Goal: Information Seeking & Learning: Find specific fact

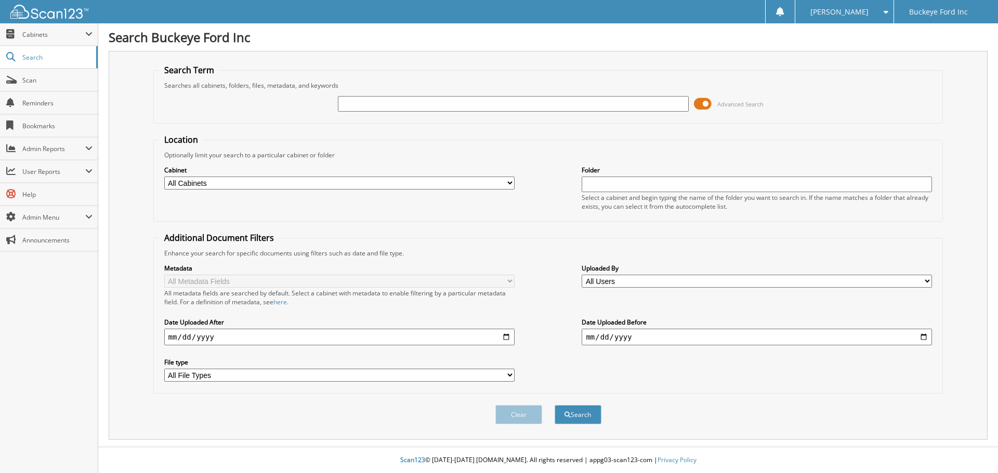
click at [441, 111] on input "text" at bounding box center [513, 104] width 350 height 16
type input "40536"
click at [554, 405] on button "Search" at bounding box center [577, 414] width 47 height 19
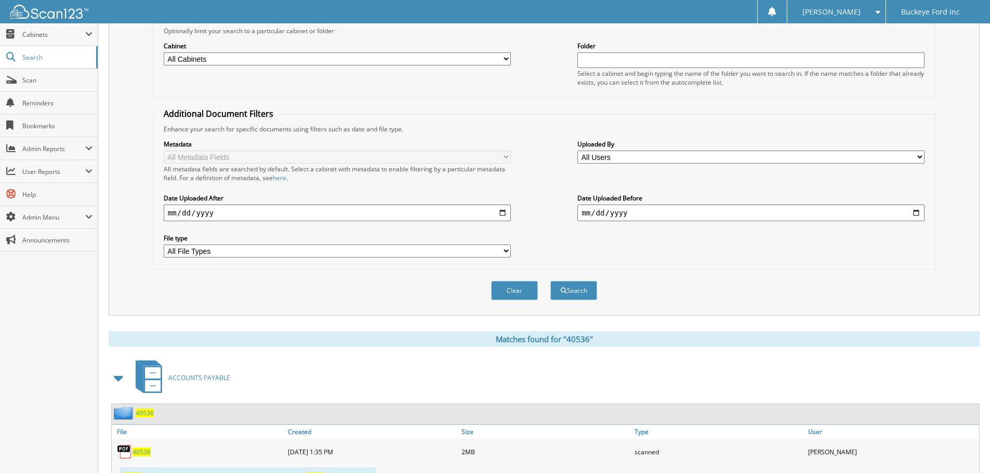
scroll to position [312, 0]
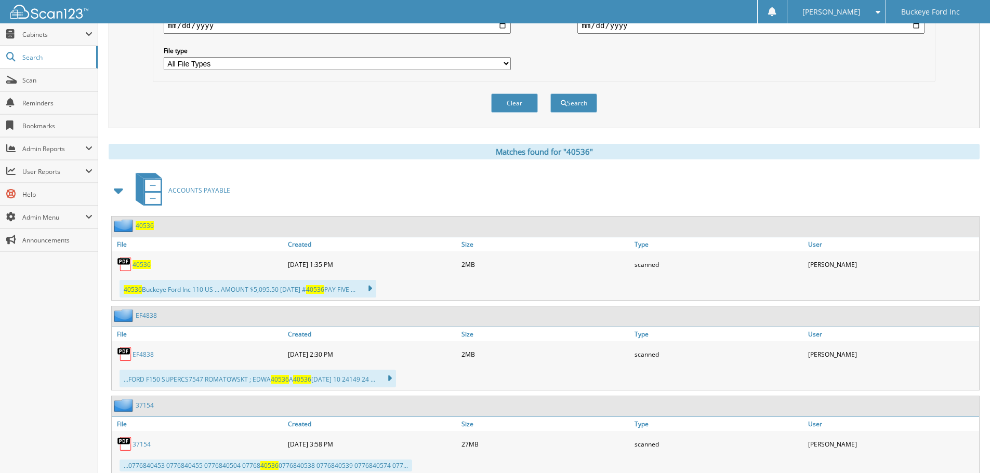
click at [142, 266] on span "40536" at bounding box center [141, 264] width 18 height 9
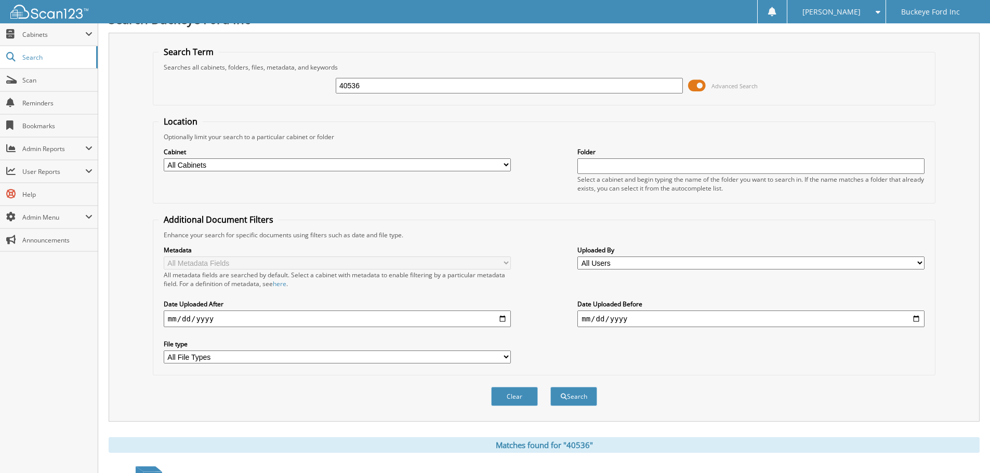
scroll to position [0, 0]
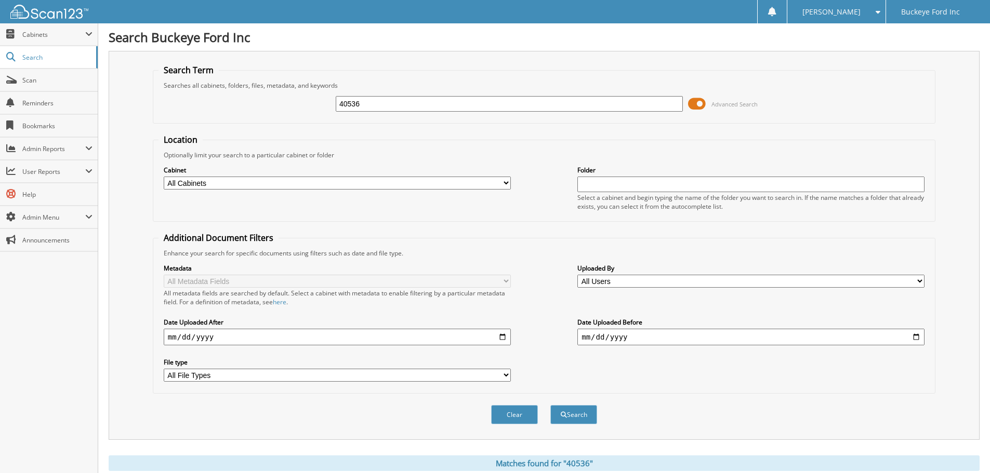
drag, startPoint x: 384, startPoint y: 104, endPoint x: 287, endPoint y: 117, distance: 98.1
click at [289, 117] on div "40536 Advanced Search" at bounding box center [543, 104] width 771 height 28
type input "40680"
click at [550, 405] on button "Search" at bounding box center [573, 414] width 47 height 19
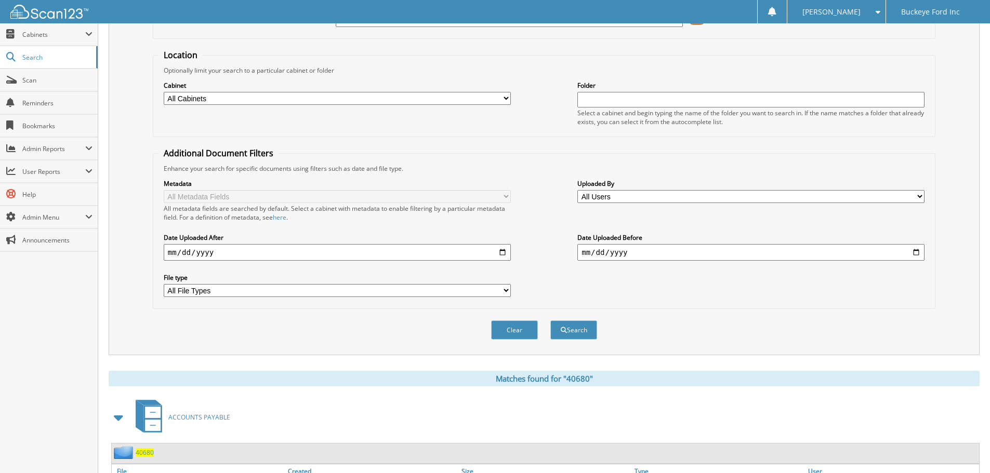
scroll to position [260, 0]
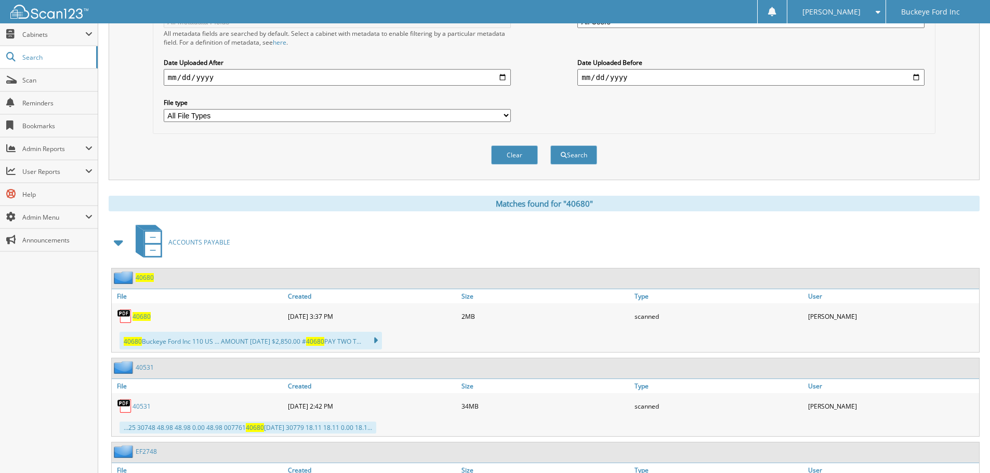
click at [143, 314] on span "40680" at bounding box center [141, 316] width 18 height 9
